Goal: Information Seeking & Learning: Find specific fact

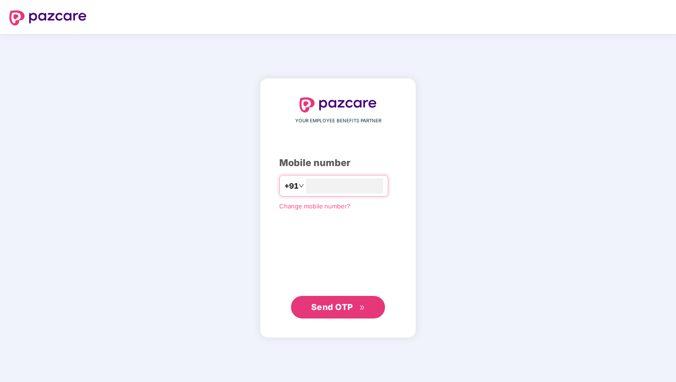
type input "**********"
click at [337, 312] on button "Send OTP" at bounding box center [338, 307] width 94 height 23
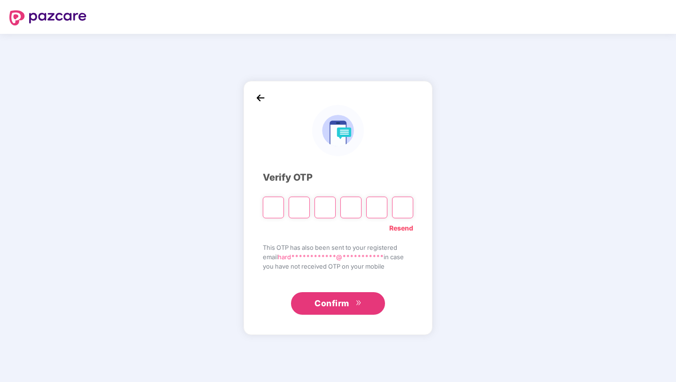
type input "*"
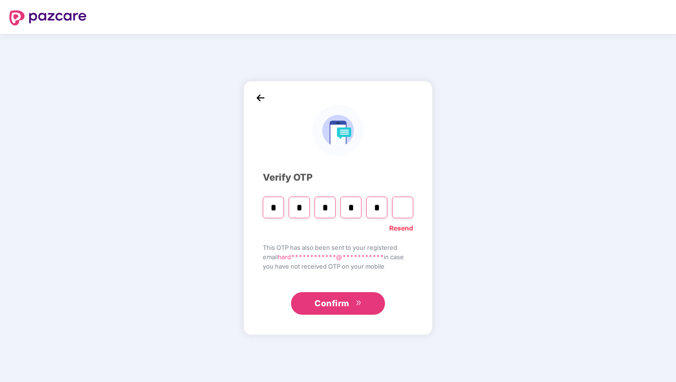
type input "*"
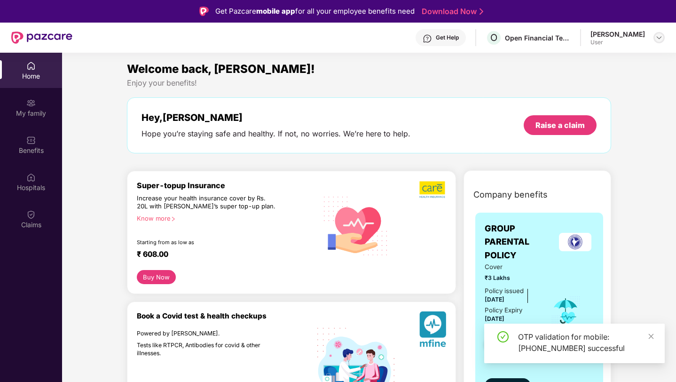
click at [660, 37] on img at bounding box center [659, 38] width 8 height 8
click at [28, 108] on div "My family" at bounding box center [31, 107] width 62 height 35
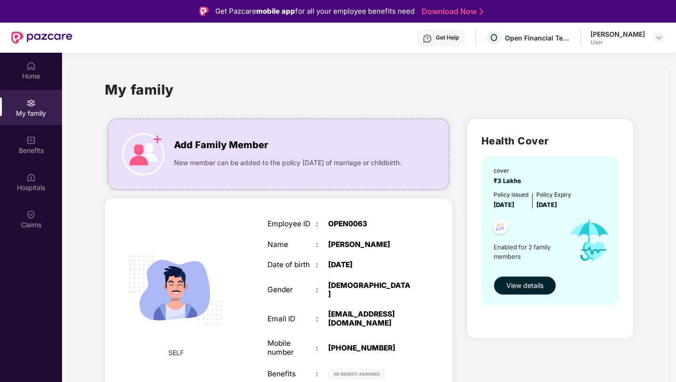
click at [533, 281] on span "View details" at bounding box center [524, 285] width 37 height 10
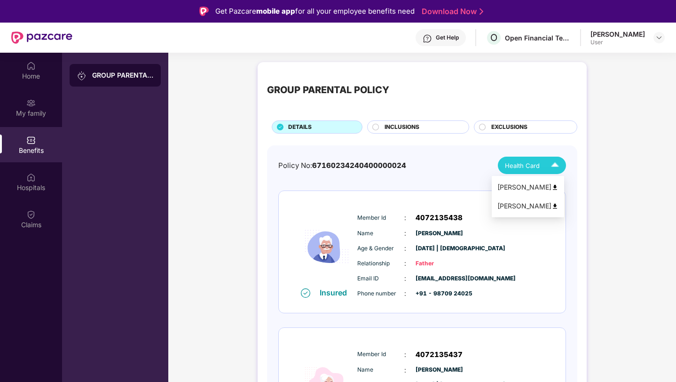
click at [540, 167] on div "Health Card" at bounding box center [534, 165] width 58 height 16
click at [494, 88] on div "GROUP PARENTAL POLICY" at bounding box center [422, 90] width 310 height 38
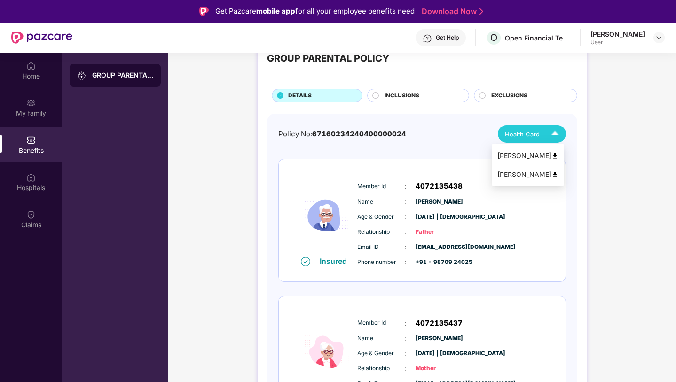
click at [530, 176] on div "[PERSON_NAME]" at bounding box center [527, 174] width 61 height 10
click at [558, 154] on img at bounding box center [554, 155] width 7 height 7
click at [386, 97] on span "INCLUSIONS" at bounding box center [401, 95] width 35 height 9
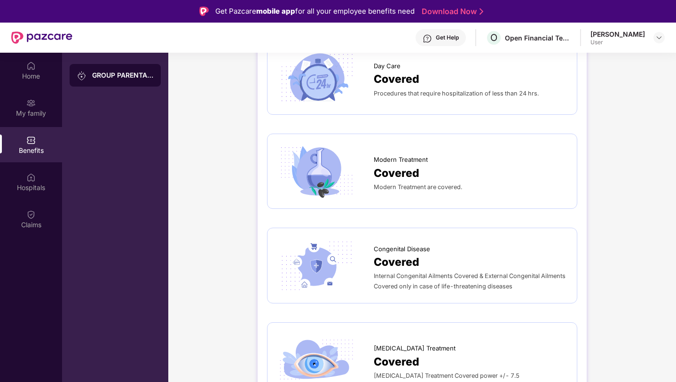
scroll to position [53, 0]
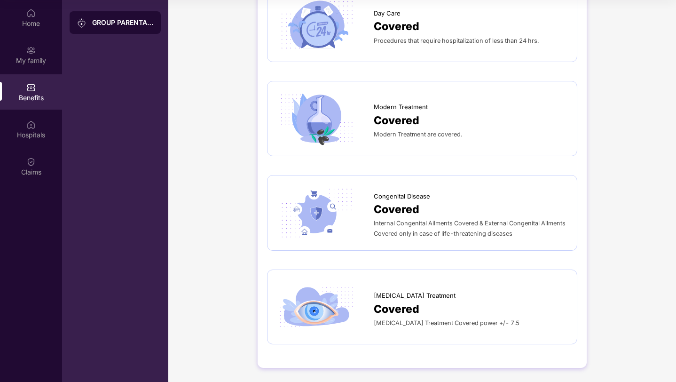
click at [389, 303] on span "Covered" at bounding box center [397, 308] width 46 height 17
click at [392, 117] on span "Covered" at bounding box center [397, 120] width 46 height 17
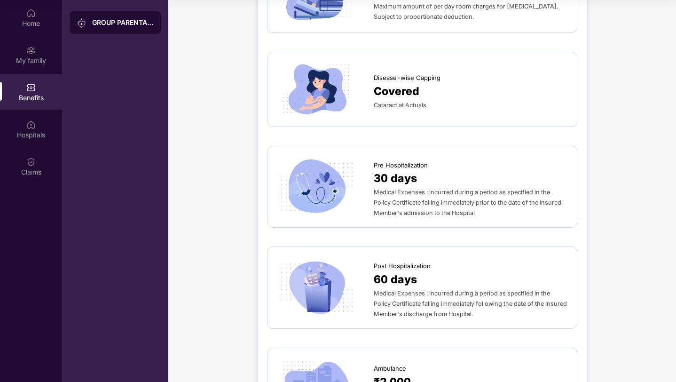
scroll to position [0, 0]
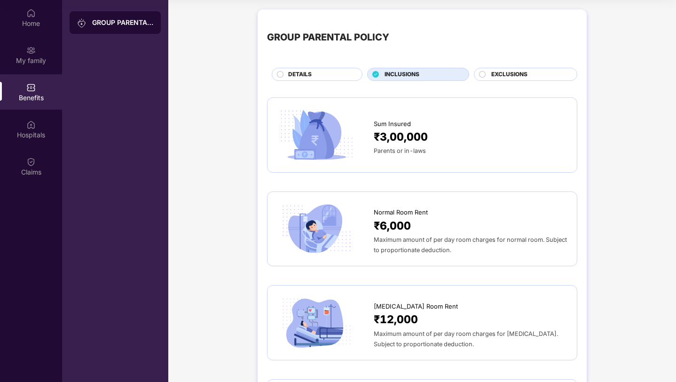
click at [486, 73] on div "EXCLUSIONS" at bounding box center [529, 75] width 86 height 10
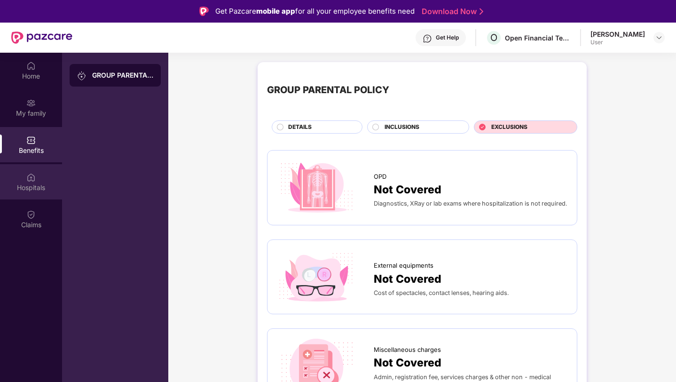
click at [32, 185] on div "Hospitals" at bounding box center [31, 187] width 62 height 9
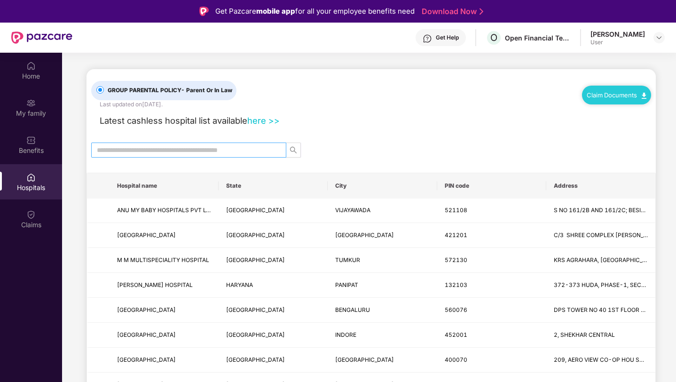
click at [185, 152] on input "text" at bounding box center [185, 150] width 176 height 10
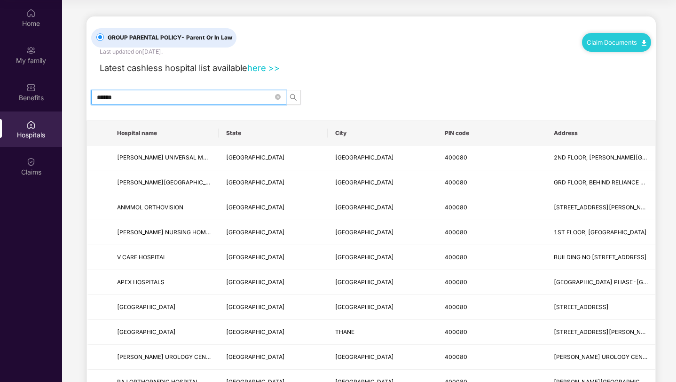
click at [189, 97] on input "******" at bounding box center [185, 97] width 176 height 10
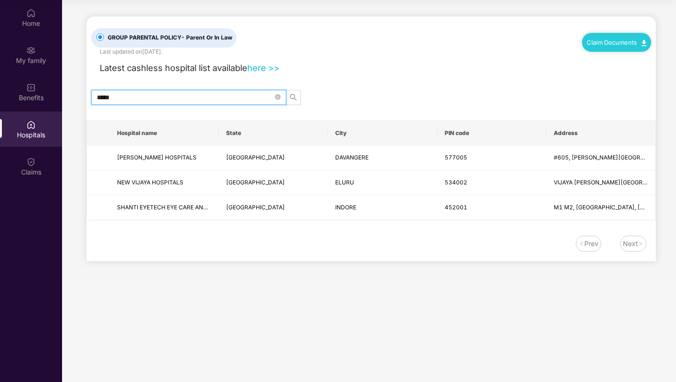
type input "*****"
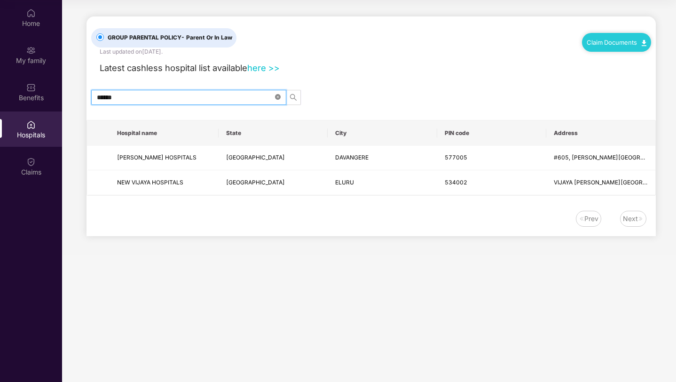
click at [279, 95] on icon "close-circle" at bounding box center [278, 97] width 6 height 6
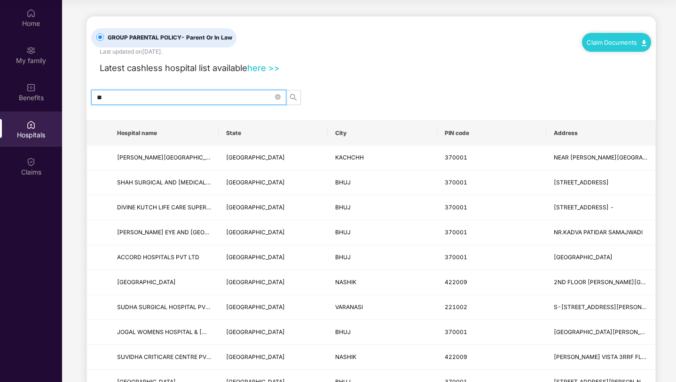
type input "*"
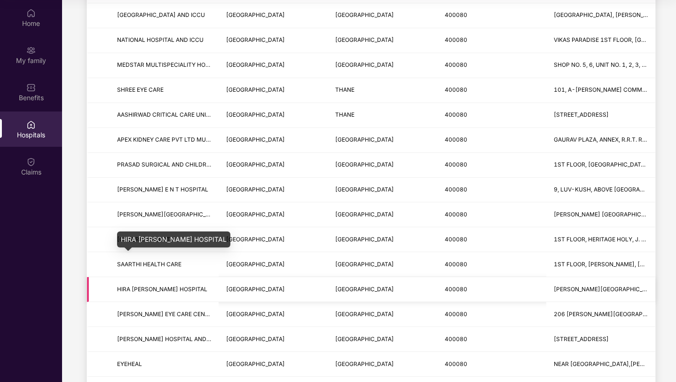
scroll to position [569, 0]
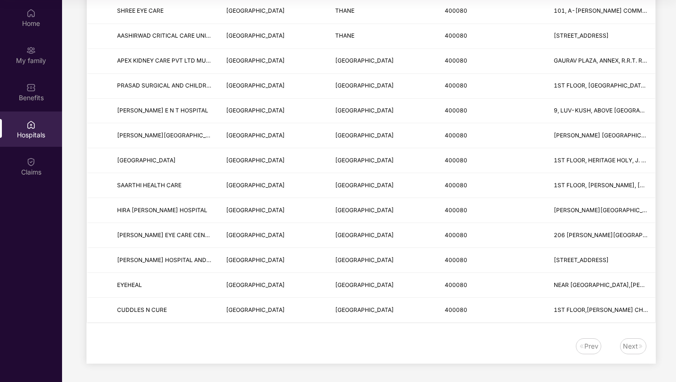
type input "******"
click at [643, 346] on div "Next" at bounding box center [633, 346] width 26 height 16
click at [631, 344] on div "Next" at bounding box center [630, 346] width 15 height 10
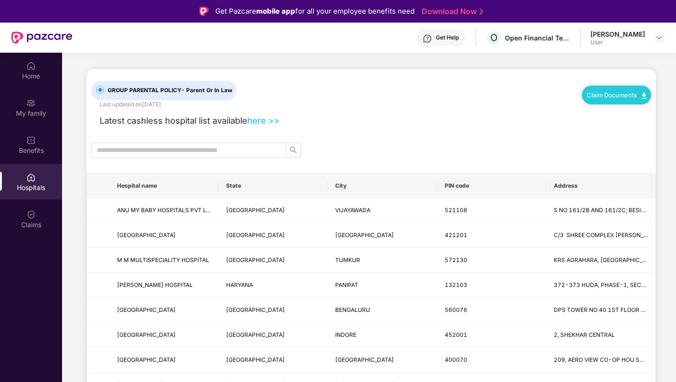
scroll to position [53, 0]
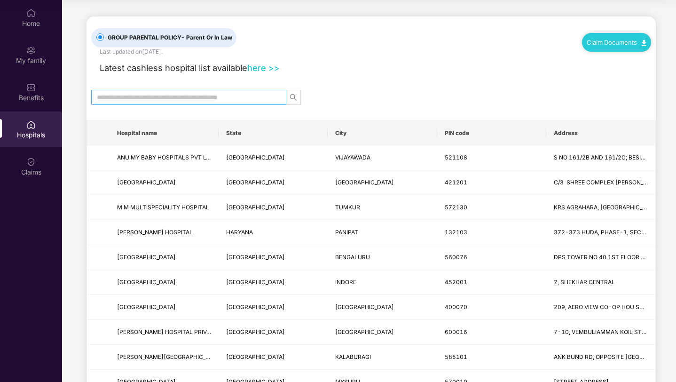
click at [203, 98] on input "text" at bounding box center [185, 97] width 176 height 10
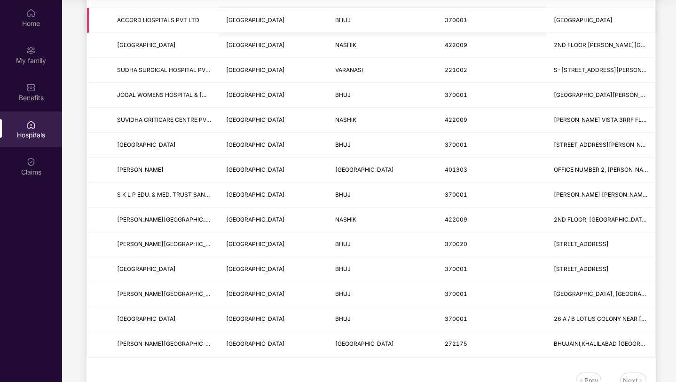
scroll to position [271, 0]
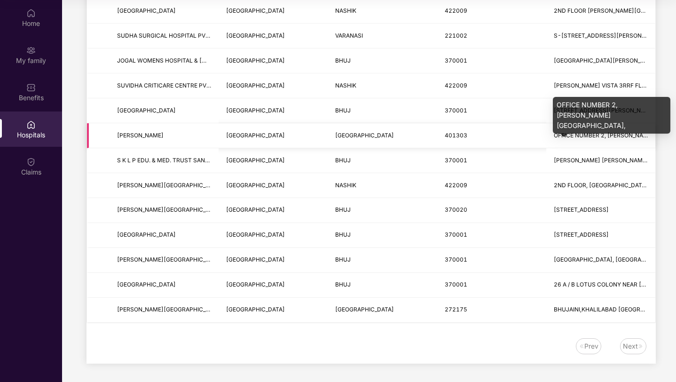
type input "****"
